Goal: Transaction & Acquisition: Book appointment/travel/reservation

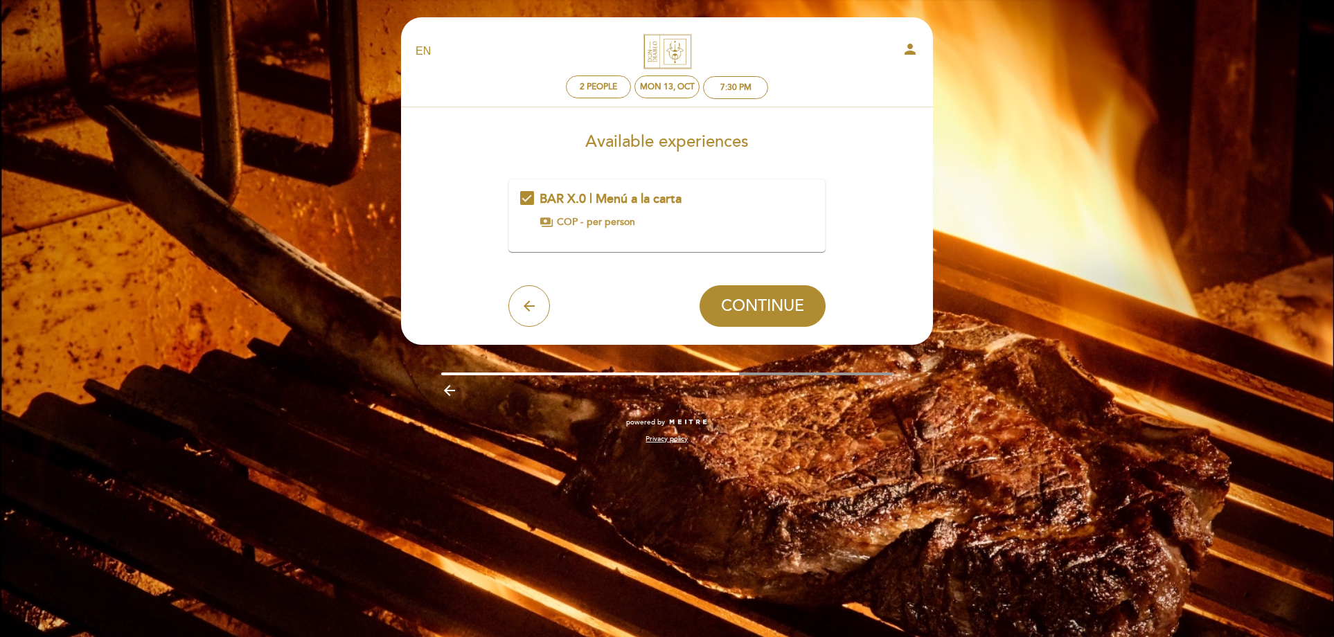
click at [652, 221] on div "payments COP - per person" at bounding box center [667, 222] width 254 height 14
click at [621, 216] on span "per person" at bounding box center [611, 222] width 48 height 14
click at [736, 301] on span "CONTINUE" at bounding box center [762, 305] width 83 height 19
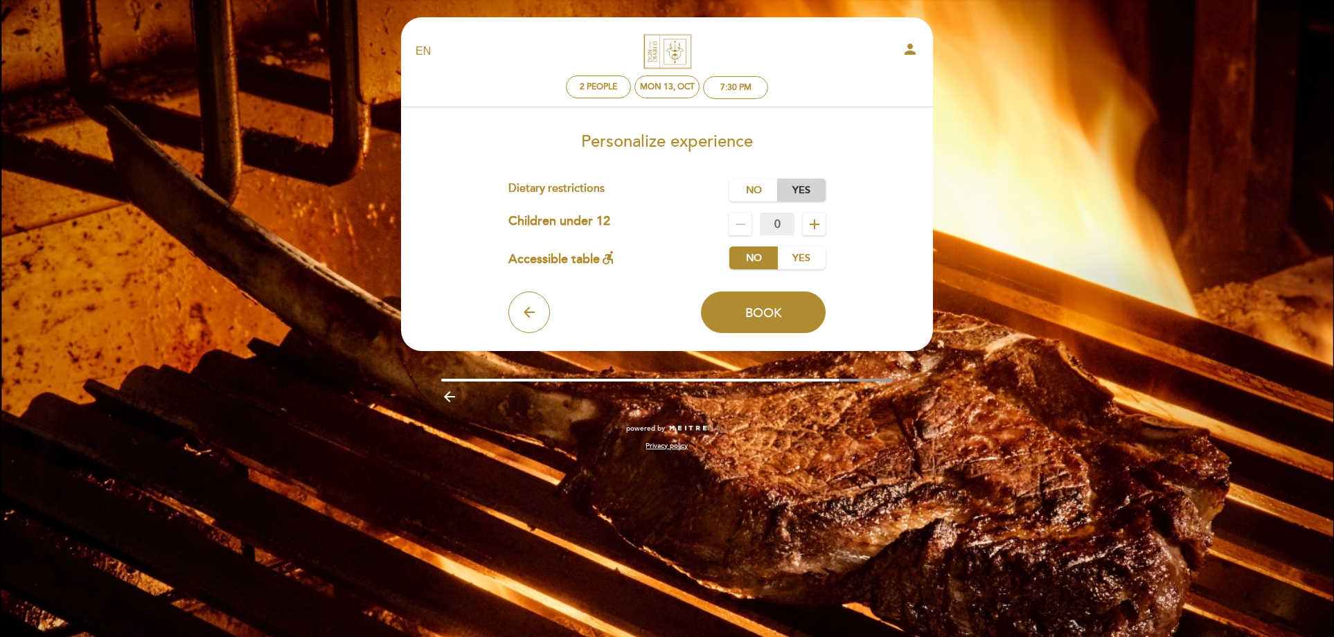
click at [805, 195] on label "Yes" at bounding box center [801, 190] width 48 height 23
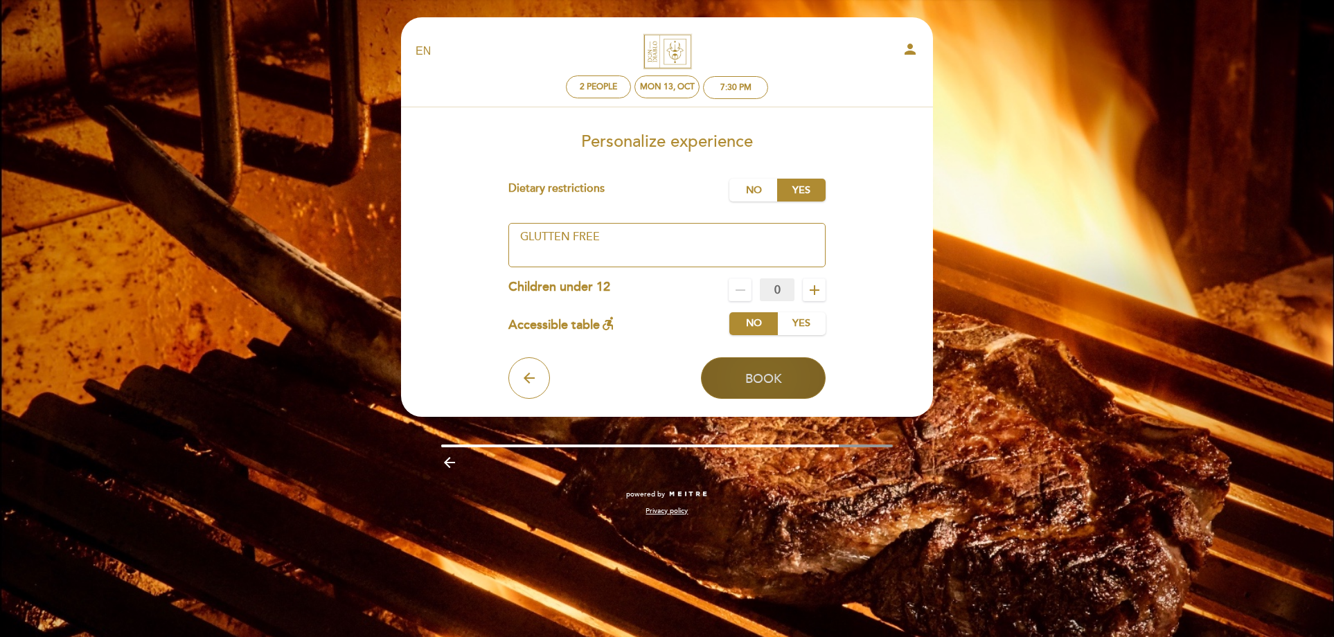
type textarea "GLUTTEN FREE"
click at [801, 362] on button "Book" at bounding box center [763, 378] width 125 height 42
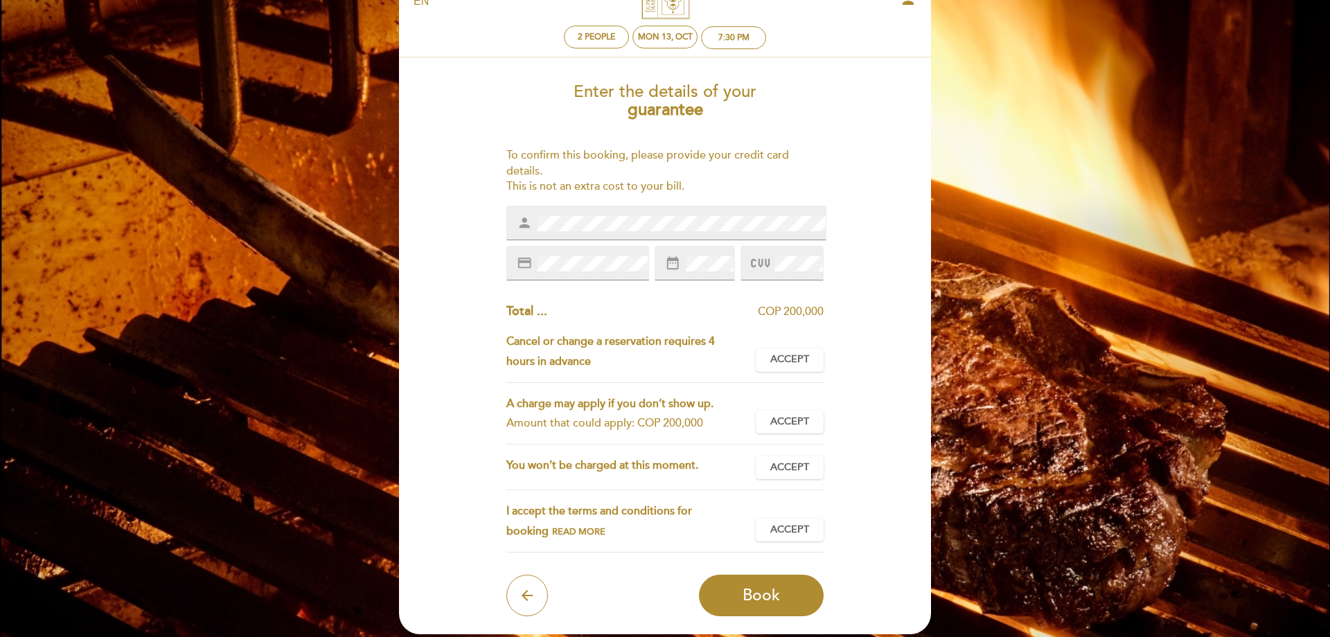
scroll to position [71, 0]
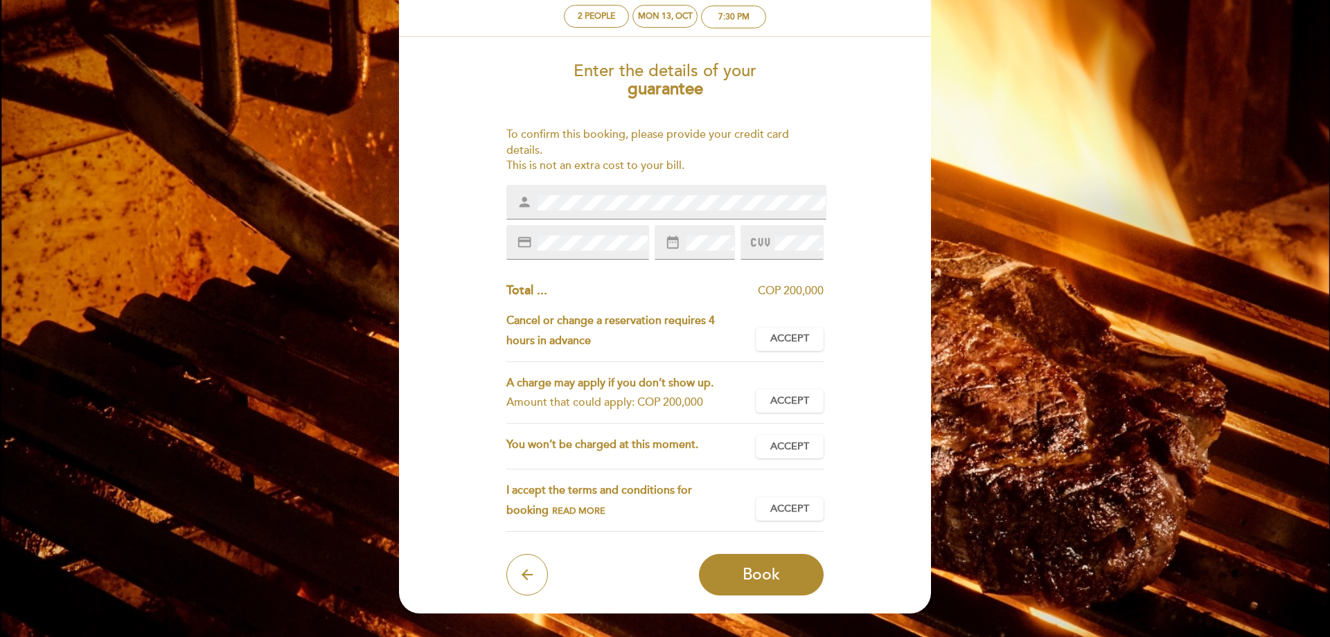
drag, startPoint x: 782, startPoint y: 286, endPoint x: 923, endPoint y: 336, distance: 149.8
click at [911, 300] on div "Enter the details of your guarantee To confirm this booking, please provide you…" at bounding box center [665, 323] width 513 height 544
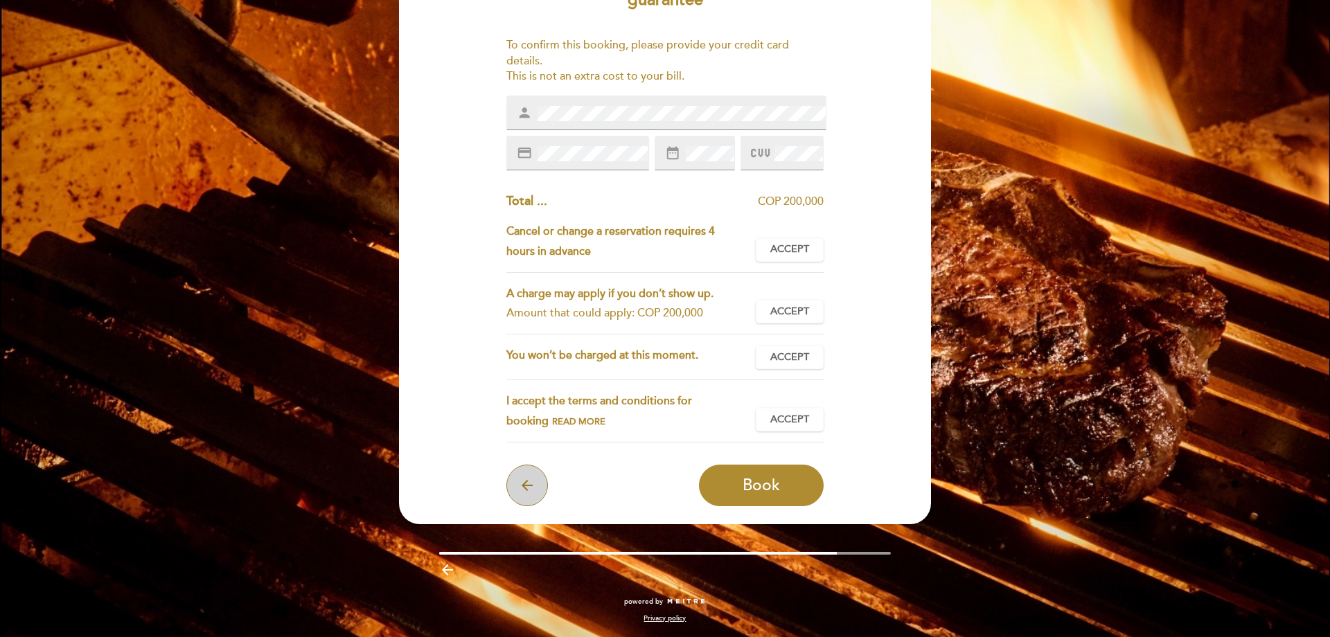
scroll to position [159, 0]
click at [540, 488] on button "arrow_back" at bounding box center [527, 486] width 42 height 42
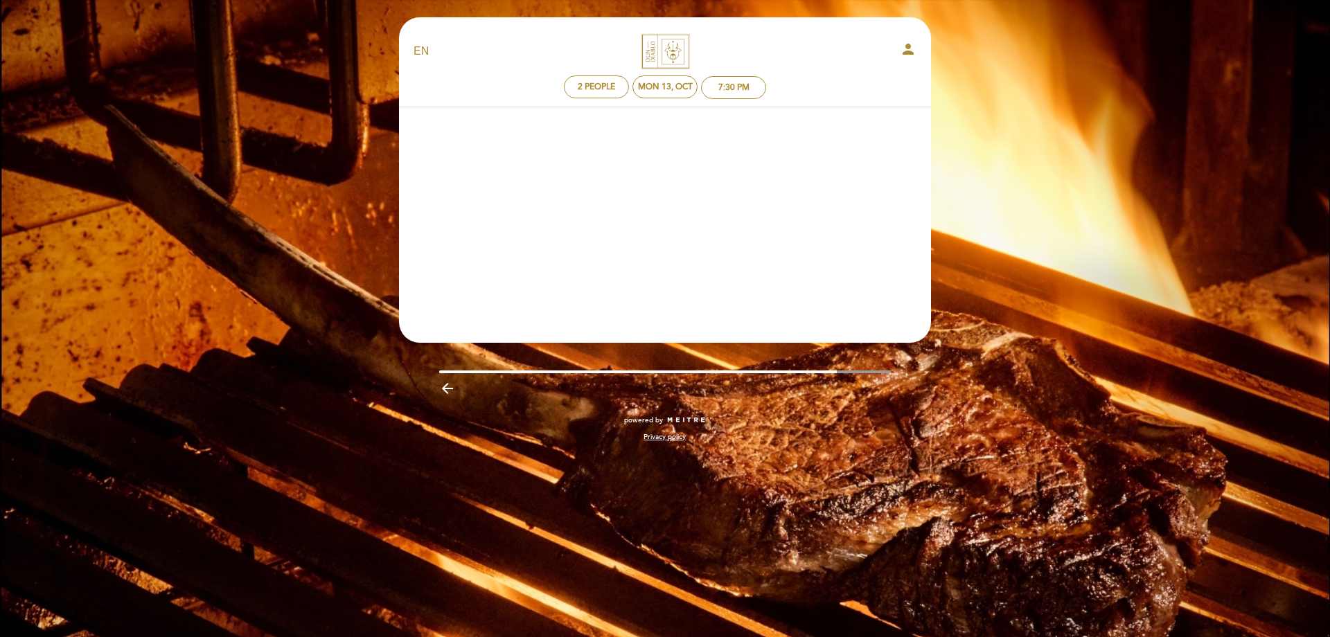
scroll to position [0, 0]
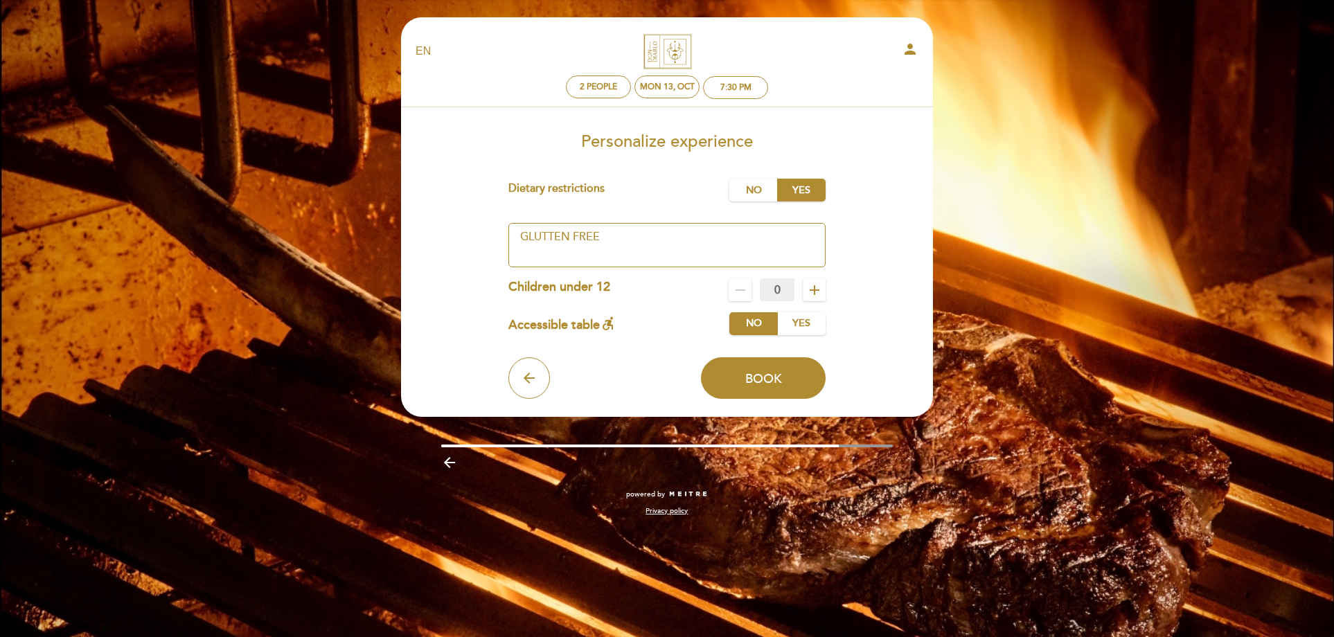
click at [274, 205] on div "EN ES PT DON DIABLO [GEOGRAPHIC_DATA] person 2 people Mon 13, Oct 7:30 PM Welco…" at bounding box center [667, 318] width 1334 height 637
click at [800, 380] on button "Book" at bounding box center [763, 378] width 125 height 42
